Goal: Transaction & Acquisition: Purchase product/service

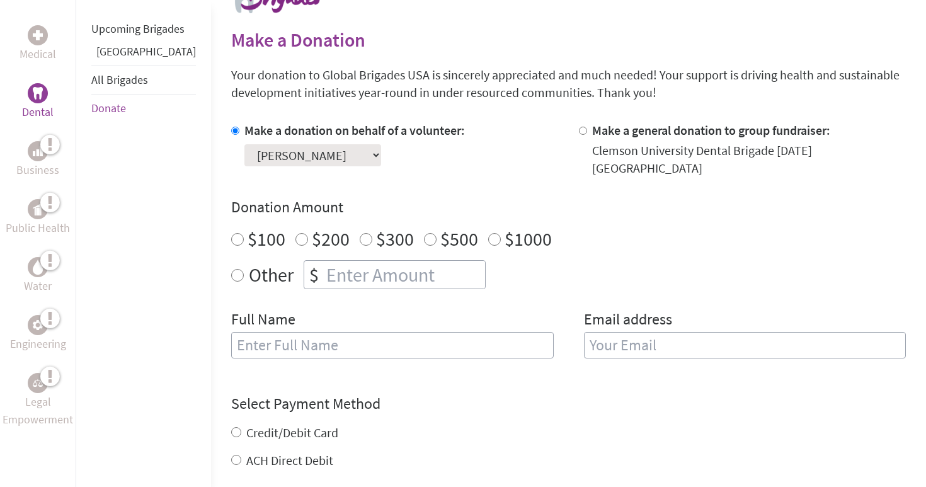
radio input "true"
click at [324, 270] on input "number" at bounding box center [404, 275] width 161 height 28
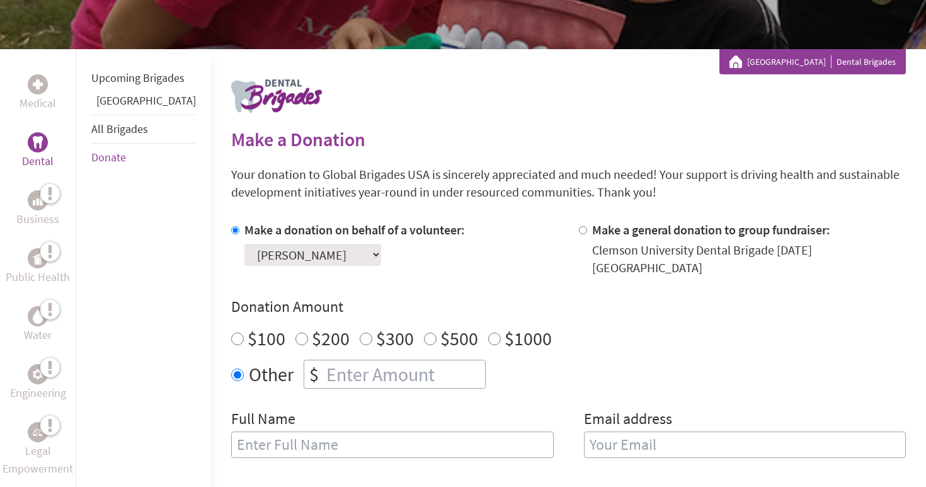
scroll to position [188, 0]
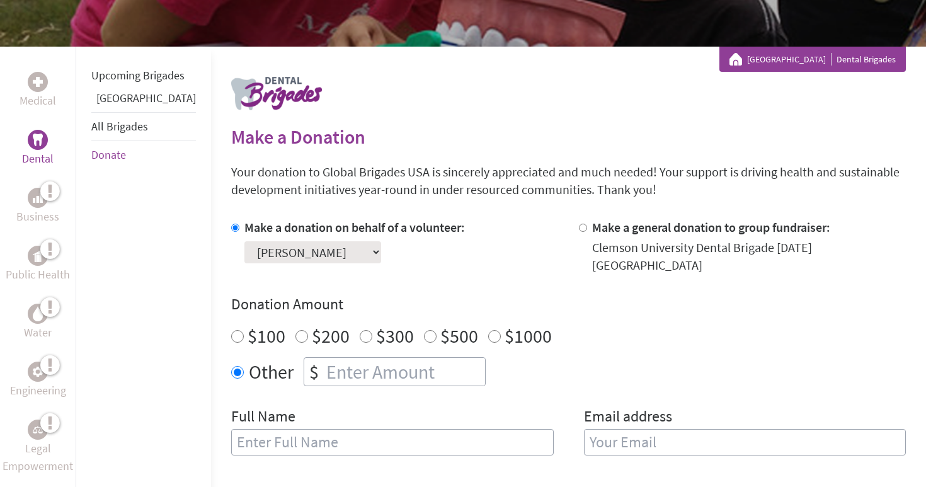
click at [297, 255] on select "Select a volunteer... [PERSON_NAME] [PERSON_NAME] [PERSON_NAME] brooklyn [PERSO…" at bounding box center [312, 252] width 137 height 22
click at [324, 358] on input "number" at bounding box center [404, 372] width 161 height 28
click at [445, 364] on input "-1" at bounding box center [404, 372] width 161 height 28
click at [439, 367] on input "-2" at bounding box center [404, 372] width 161 height 28
type input "-3"
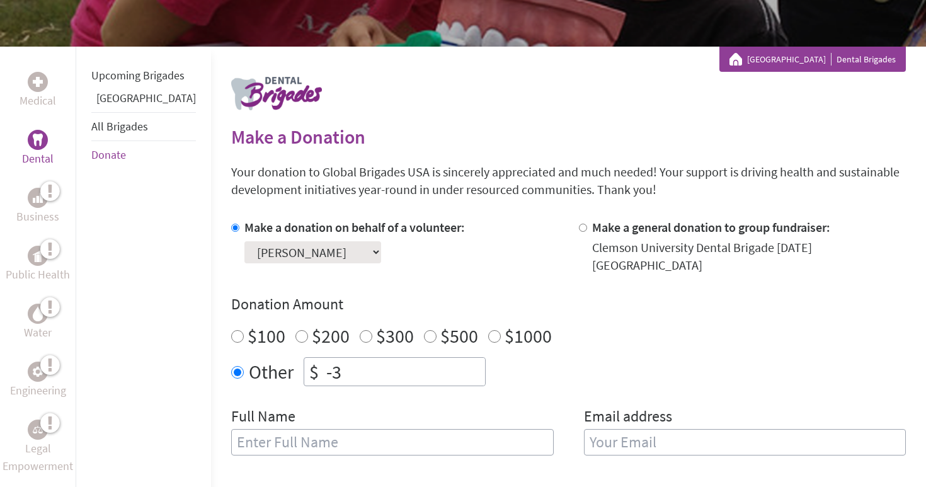
click at [439, 367] on input "-3" at bounding box center [404, 372] width 161 height 28
click at [374, 367] on input "-3" at bounding box center [404, 372] width 161 height 28
type input "1250"
click at [511, 380] on div "Make a donation on behalf of a volunteer: Select a volunteer... [PERSON_NAME] […" at bounding box center [568, 345] width 675 height 252
click at [365, 437] on input "text" at bounding box center [392, 442] width 323 height 26
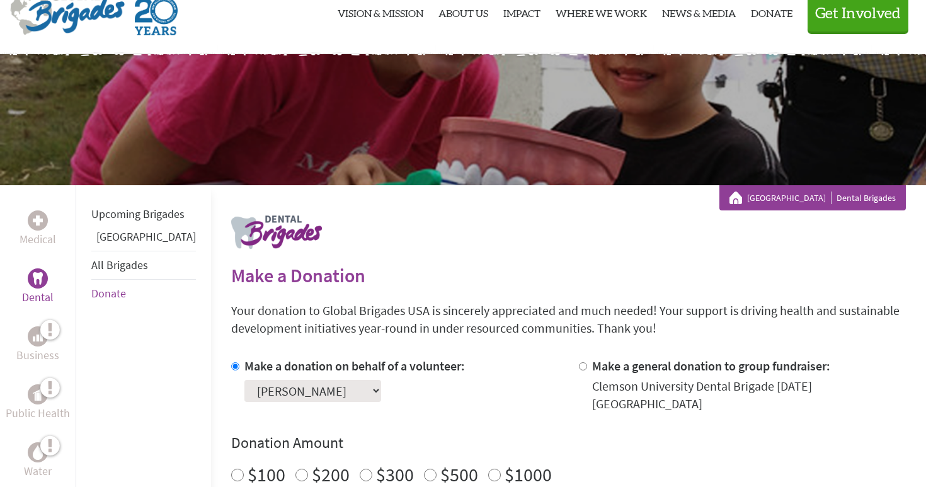
scroll to position [0, 0]
